Goal: Information Seeking & Learning: Compare options

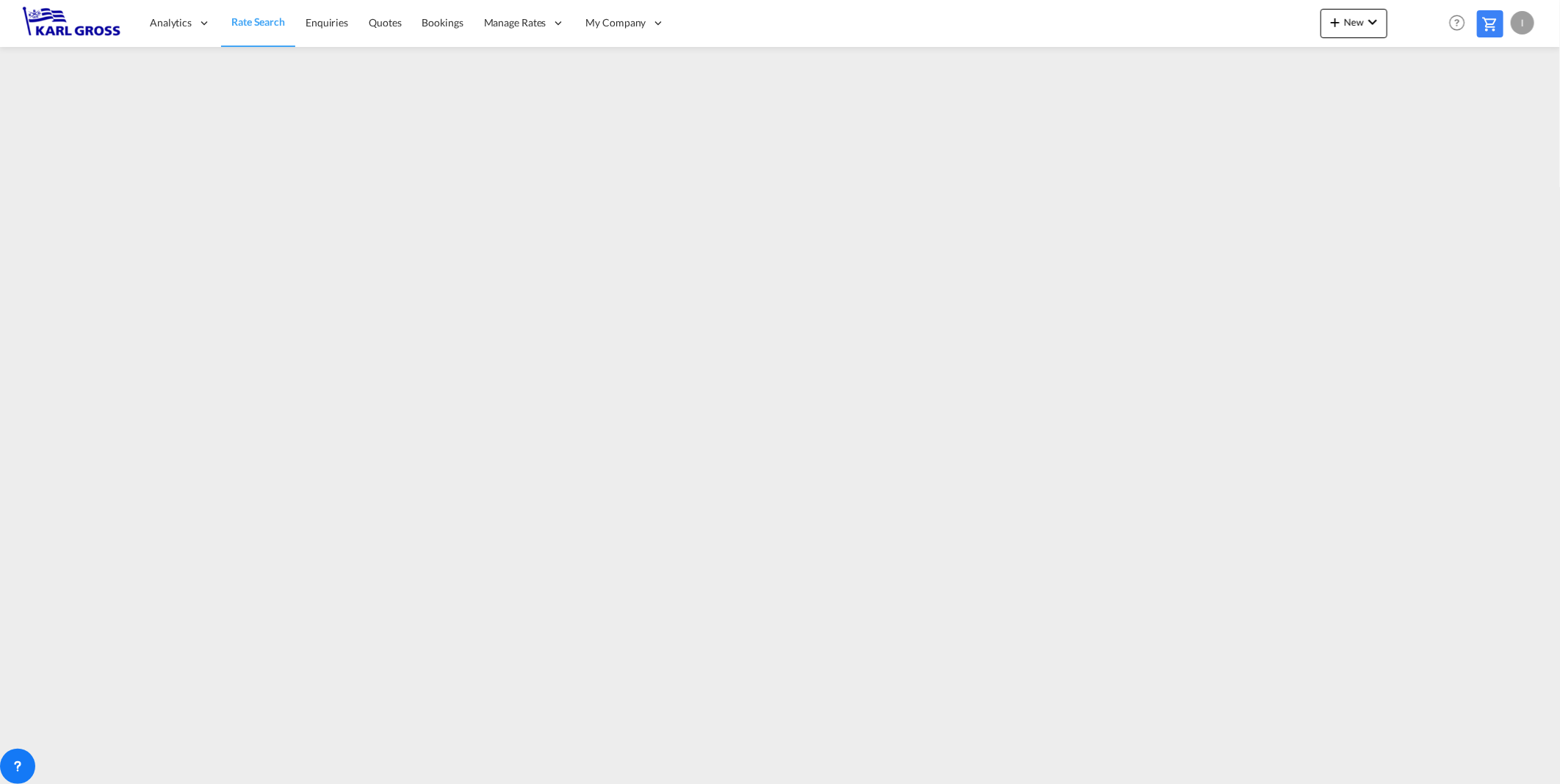
click at [261, 24] on span "Rate Search" at bounding box center [258, 22] width 54 height 13
